Goal: Transaction & Acquisition: Purchase product/service

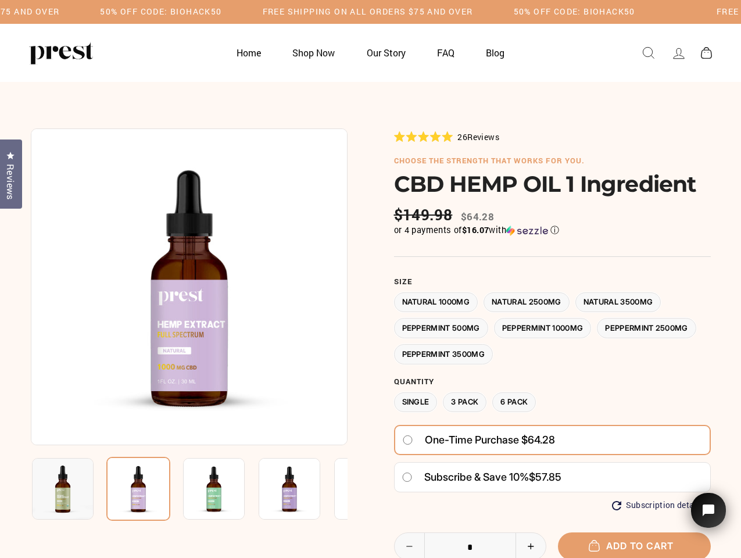
click at [370, 279] on div at bounding box center [371, 423] width 680 height 590
click at [222, 12] on h5 "50% OFF CODE: BIOHACK50" at bounding box center [161, 12] width 122 height 10
click at [189, 287] on img at bounding box center [189, 286] width 317 height 317
click at [189, 489] on img at bounding box center [214, 489] width 62 height 62
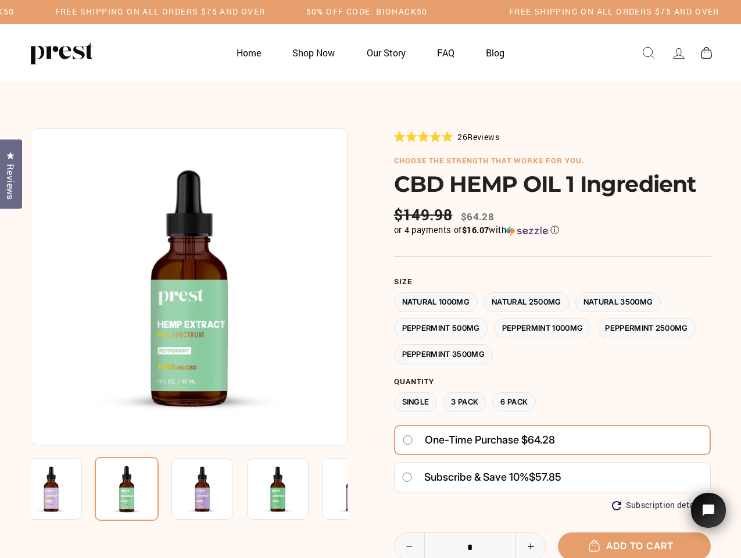
click at [63, 489] on img at bounding box center [51, 489] width 62 height 62
click at [138, 489] on img at bounding box center [127, 489] width 64 height 64
click at [214, 489] on img at bounding box center [203, 489] width 62 height 62
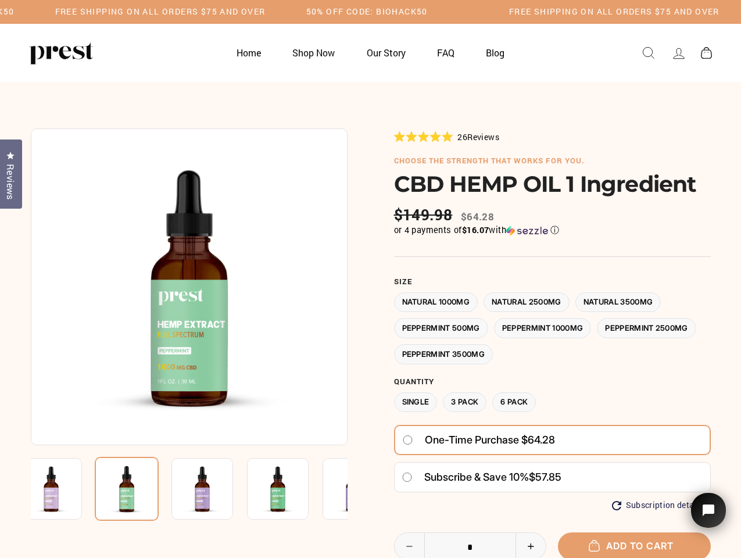
click at [214, 489] on img at bounding box center [203, 489] width 62 height 62
